Goal: Information Seeking & Learning: Learn about a topic

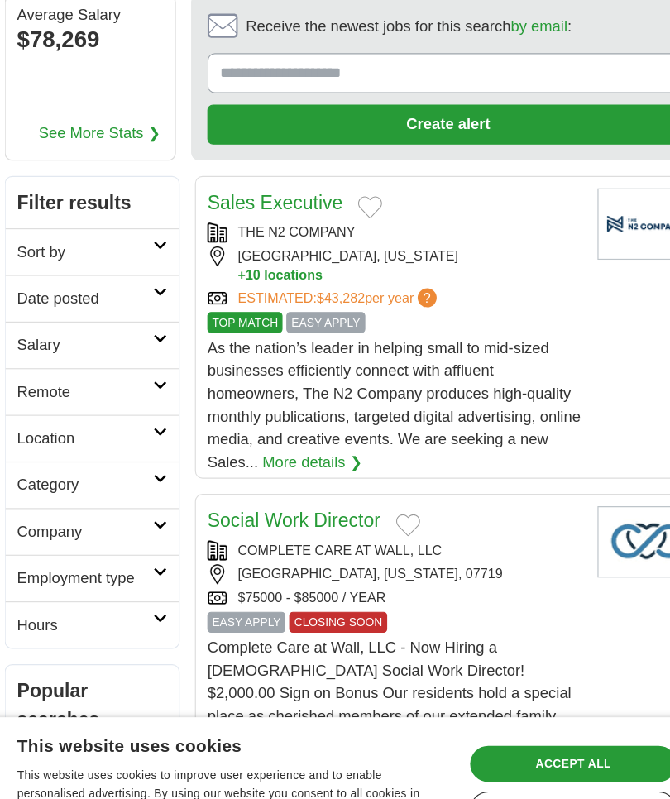
scroll to position [121, 0]
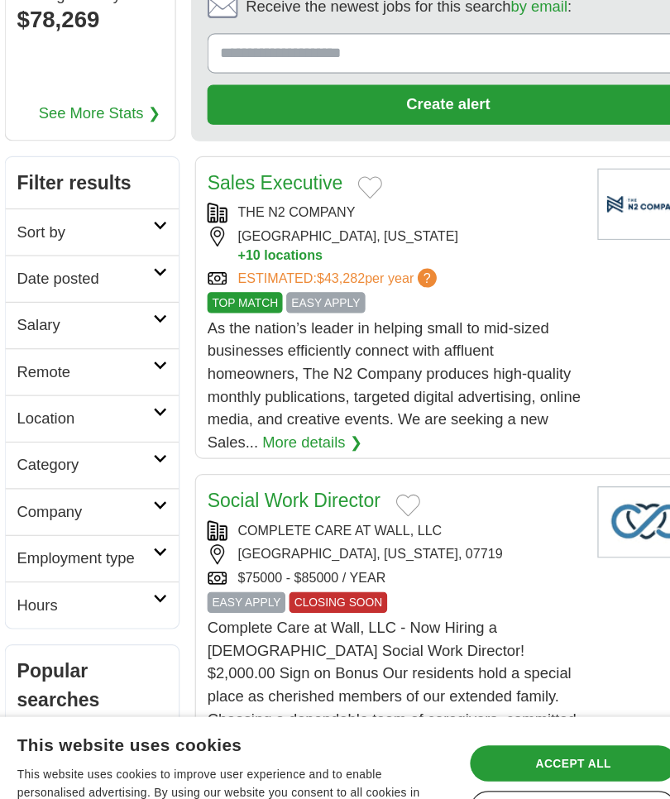
click at [72, 409] on h2 "Location" at bounding box center [100, 419] width 118 height 20
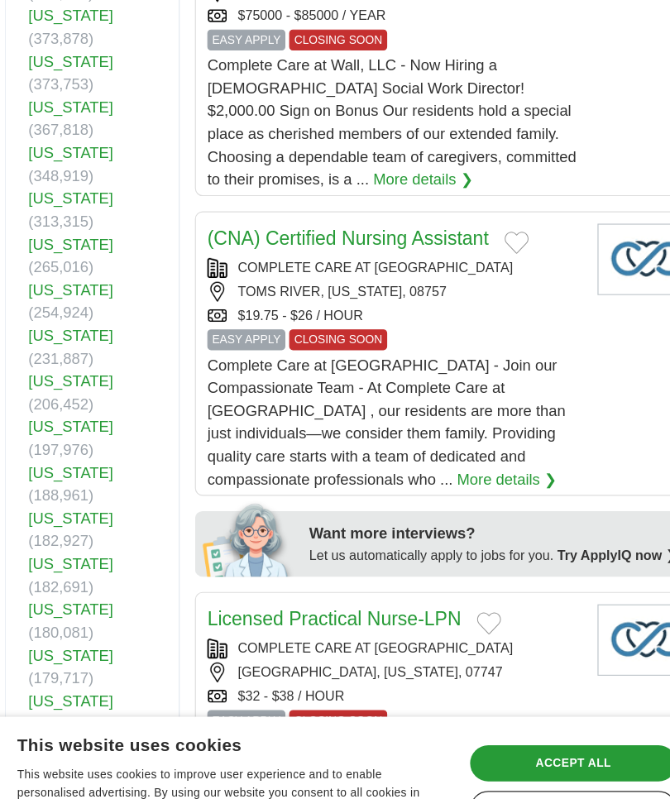
scroll to position [611, 0]
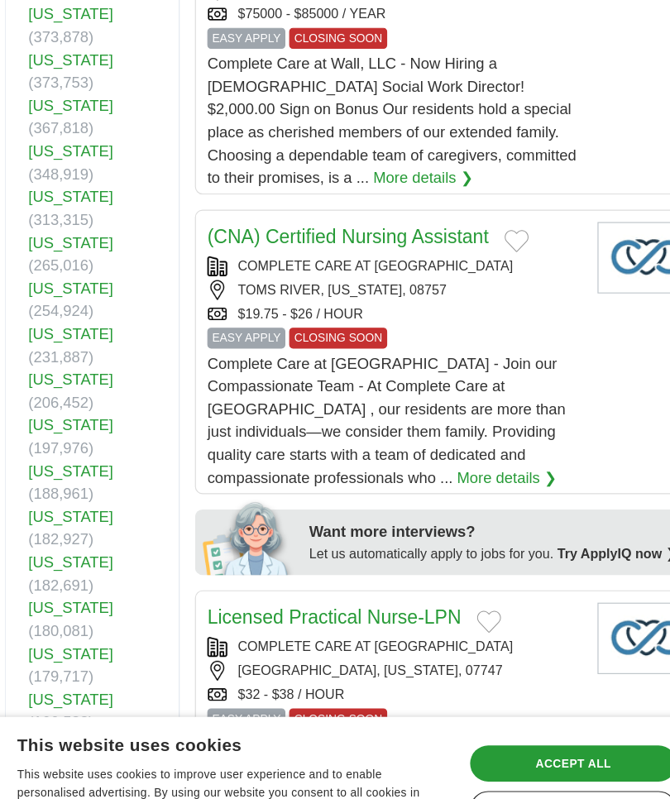
click at [51, 715] on span "(161,953)" at bounding box center [79, 722] width 57 height 14
click at [51, 696] on link "[US_STATE]" at bounding box center [88, 703] width 74 height 14
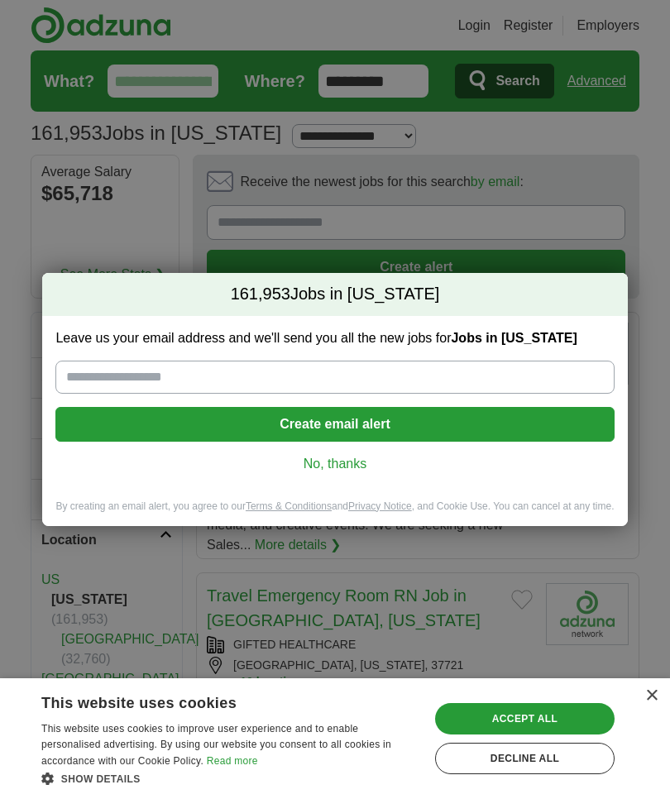
click at [345, 655] on div "161,953 Jobs in [US_STATE] Leave us your email address and we'll send you all t…" at bounding box center [335, 399] width 670 height 799
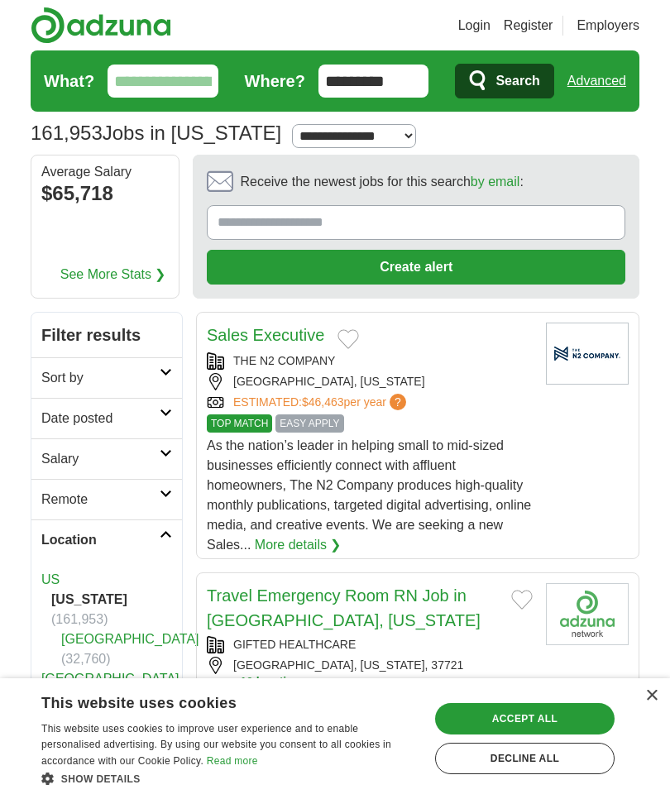
click at [408, 689] on div "× This website uses cookies This website uses cookies to improve user experienc…" at bounding box center [335, 738] width 670 height 121
click at [432, 697] on div "Save & Close Accept all Decline all" at bounding box center [524, 738] width 191 height 101
click at [91, 522] on link "Location" at bounding box center [106, 539] width 151 height 41
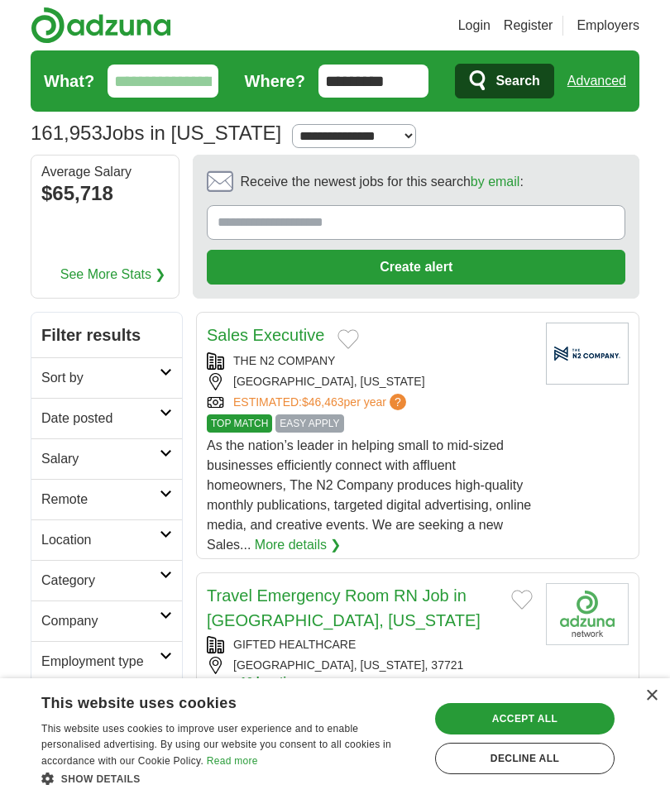
click at [89, 500] on h2 "Remote" at bounding box center [100, 500] width 118 height 20
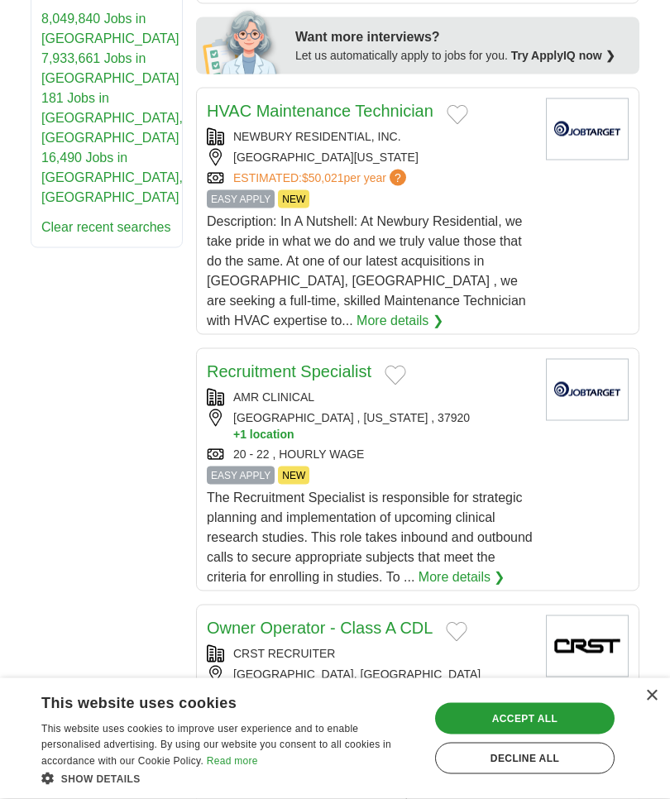
scroll to position [1157, 0]
